Goal: Task Accomplishment & Management: Use online tool/utility

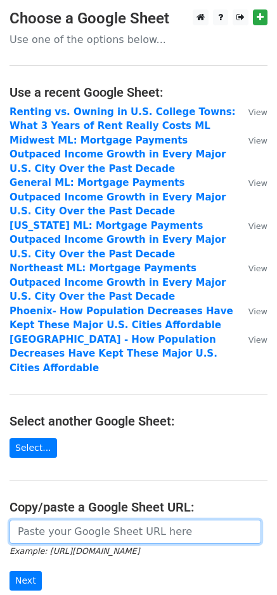
click at [64, 520] on input "url" at bounding box center [134, 532] width 251 height 24
paste input "https://docs.google.com/spreadsheets/d/185TNkjsdioGq6SFMK03Ur-ftW3qn5-iB2WO6snC…"
type input "https://docs.google.com/spreadsheets/d/185TNkjsdioGq6SFMK03Ur-ftW3qn5-iB2WO6snC…"
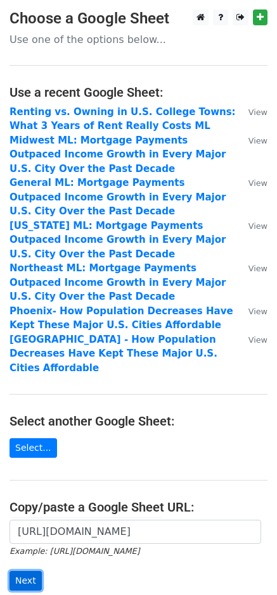
click at [32, 571] on input "Next" at bounding box center [25, 581] width 32 height 20
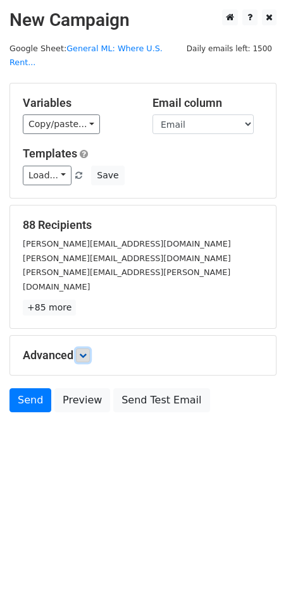
click at [90, 349] on link at bounding box center [83, 356] width 14 height 14
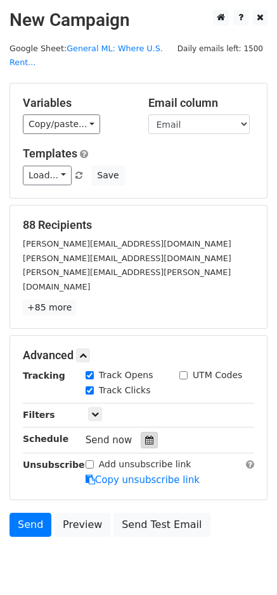
click at [138, 432] on div "Send now" at bounding box center [159, 440] width 149 height 17
click at [145, 436] on icon at bounding box center [149, 440] width 8 height 9
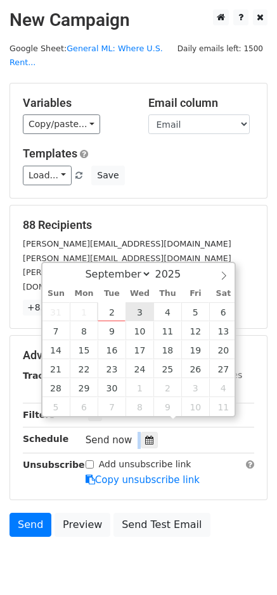
type input "2025-09-03 12:00"
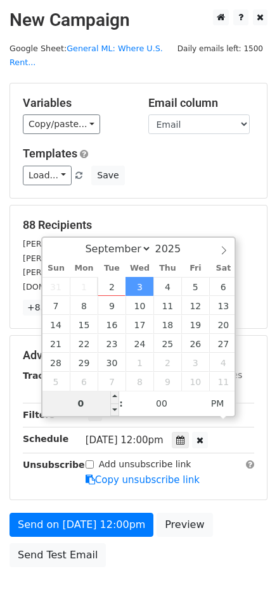
type input "08"
type input "2025-09-03 08:00"
click at [223, 408] on span "PM" at bounding box center [217, 403] width 35 height 25
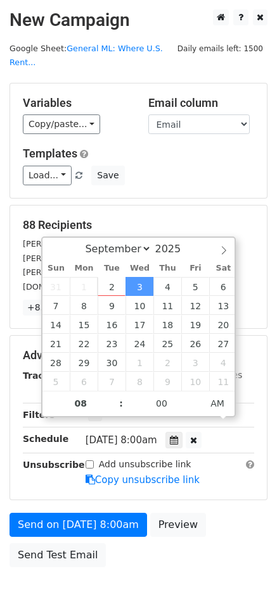
click at [273, 322] on main "New Campaign Daily emails left: 1500 Google Sheet: General ML: Where U.S. Rent.…" at bounding box center [138, 291] width 277 height 564
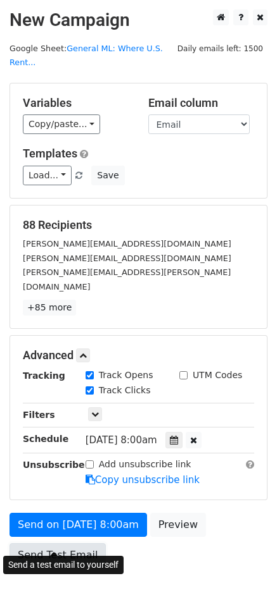
click at [70, 544] on link "Send Test Email" at bounding box center [57, 556] width 96 height 24
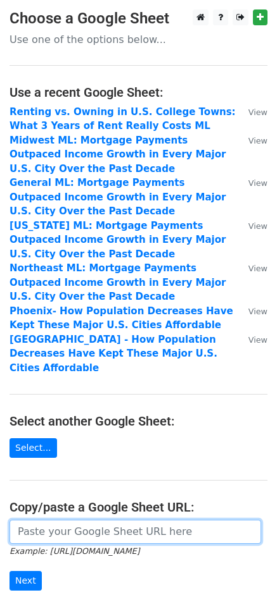
click at [125, 520] on input "url" at bounding box center [134, 532] width 251 height 24
paste input "https://docs.google.com/spreadsheets/d/185TNkjsdioGq6SFMK03Ur-ftW3qn5-iB2WO6snC…"
type input "https://docs.google.com/spreadsheets/d/185TNkjsdioGq6SFMK03Ur-ftW3qn5-iB2WO6snC…"
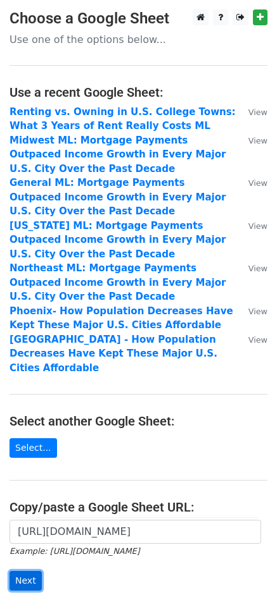
click at [30, 571] on input "Next" at bounding box center [25, 581] width 32 height 20
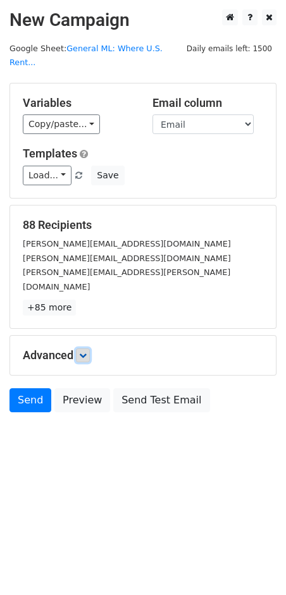
click at [80, 349] on link at bounding box center [83, 356] width 14 height 14
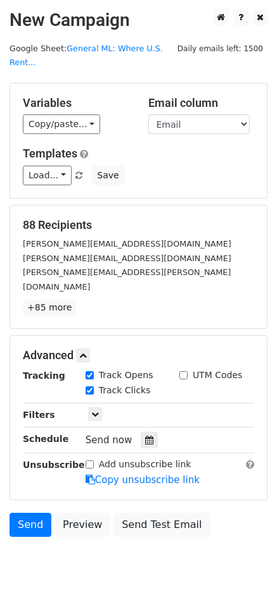
click at [154, 432] on div "Send now" at bounding box center [159, 440] width 149 height 17
click at [151, 432] on div at bounding box center [148, 440] width 17 height 16
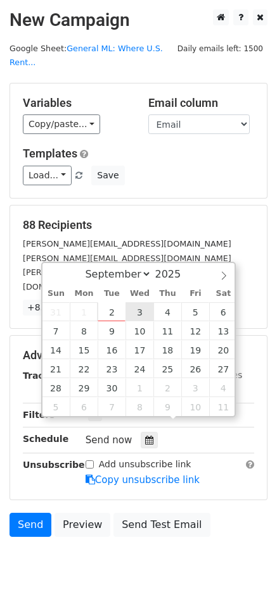
type input "[DATE] 12:00"
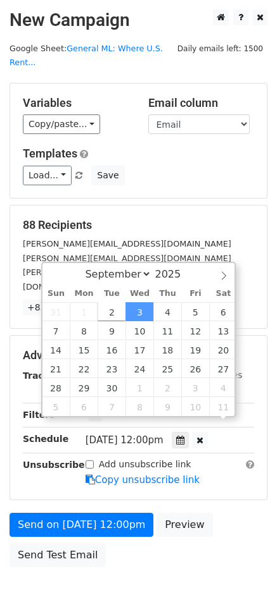
scroll to position [1, 0]
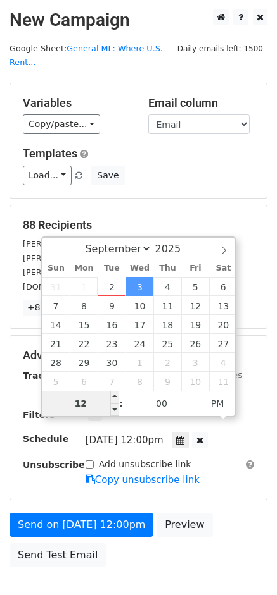
type input "8"
type input "2025-09-03 08:00"
type input "08"
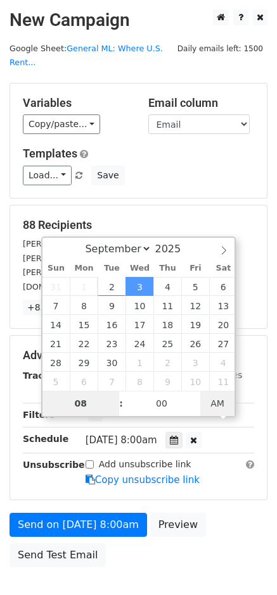
click at [220, 404] on span "AM" at bounding box center [217, 403] width 35 height 25
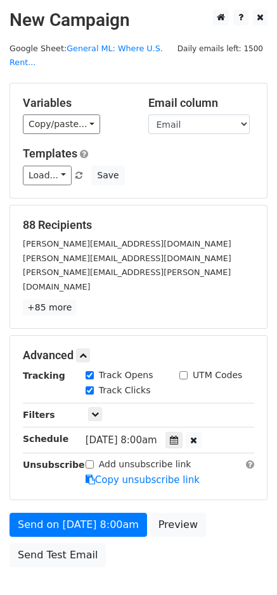
click at [259, 221] on div "88 Recipients patti.cosgarea@zoocasa.com angela.serednicki@zoocasa.com mackenzi…" at bounding box center [138, 267] width 256 height 123
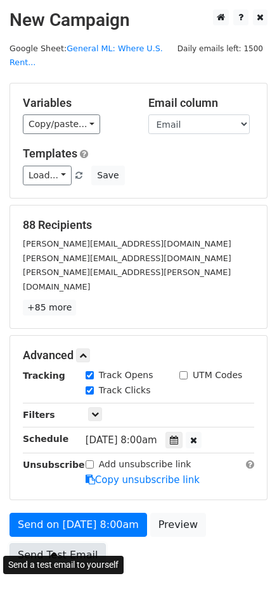
click at [53, 544] on link "Send Test Email" at bounding box center [57, 556] width 96 height 24
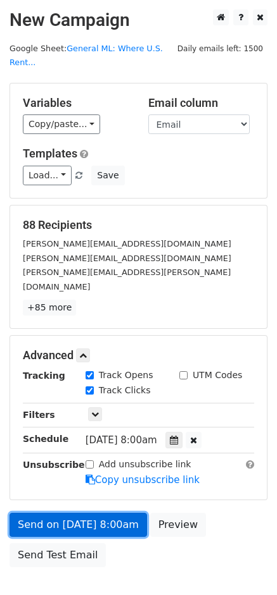
click at [99, 513] on link "Send on Sep 3 at 8:00am" at bounding box center [77, 525] width 137 height 24
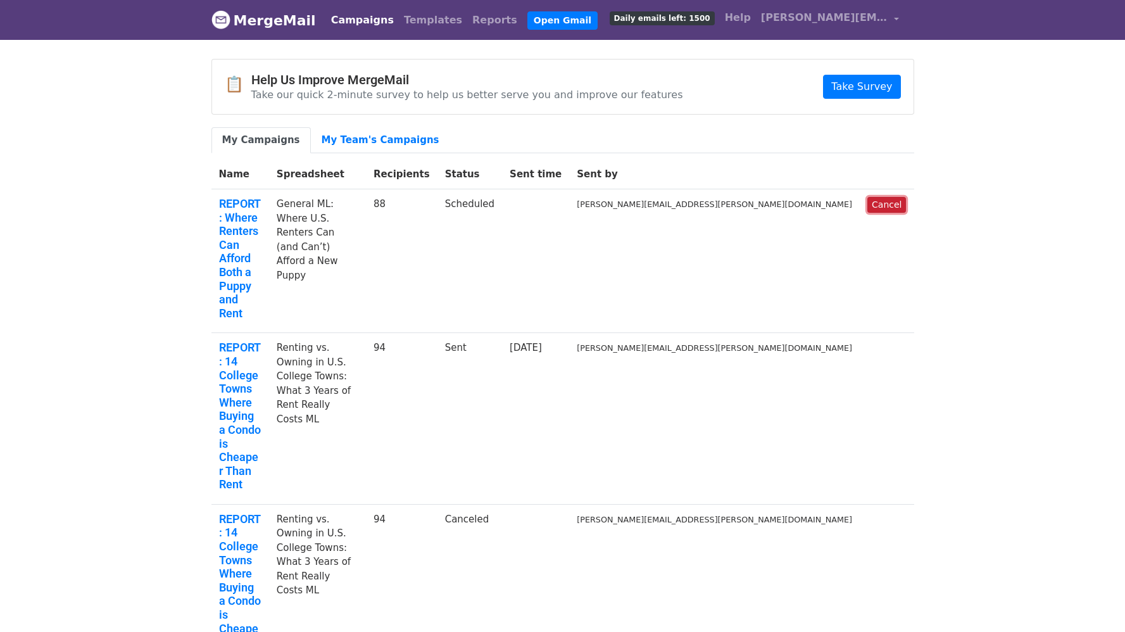
click at [895, 203] on link "Cancel" at bounding box center [886, 205] width 39 height 16
